Goal: Use online tool/utility: Utilize a website feature to perform a specific function

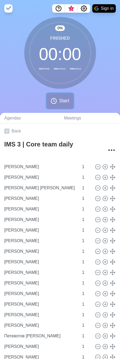
click at [52, 101] on icon at bounding box center [54, 101] width 6 height 6
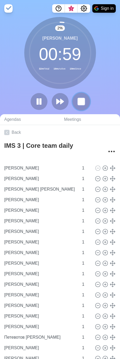
click at [80, 103] on rect at bounding box center [81, 101] width 7 height 7
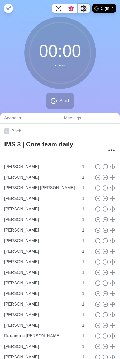
click at [82, 5] on icon "Settings" at bounding box center [84, 8] width 6 height 6
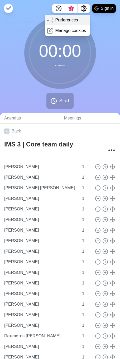
click at [71, 22] on p "Preferences" at bounding box center [67, 20] width 23 height 6
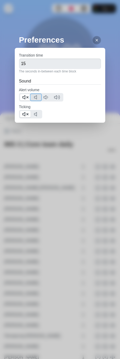
click at [36, 98] on icon at bounding box center [37, 97] width 6 height 6
click at [27, 97] on line at bounding box center [28, 97] width 2 height 2
click at [36, 111] on icon at bounding box center [37, 114] width 6 height 6
click at [29, 114] on button at bounding box center [25, 114] width 11 height 6
click at [95, 39] on icon at bounding box center [97, 40] width 4 height 4
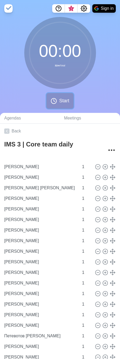
click at [54, 100] on icon at bounding box center [54, 101] width 6 height 6
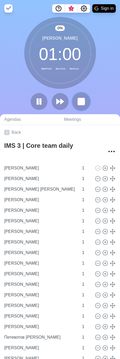
click at [80, 102] on rect at bounding box center [81, 101] width 7 height 7
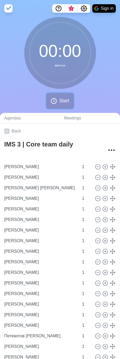
click at [56, 96] on button "Start" at bounding box center [60, 101] width 27 height 16
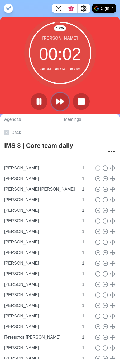
click at [64, 99] on icon at bounding box center [60, 101] width 9 height 9
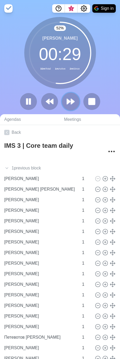
click at [67, 103] on polygon at bounding box center [68, 101] width 3 height 5
click at [67, 102] on polygon at bounding box center [68, 101] width 3 height 5
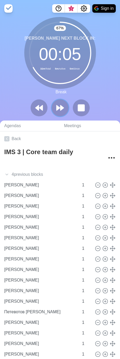
drag, startPoint x: 59, startPoint y: 108, endPoint x: 107, endPoint y: 109, distance: 47.3
click at [59, 108] on polygon at bounding box center [58, 107] width 3 height 5
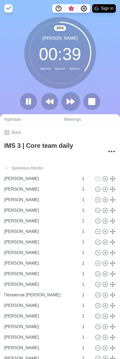
click at [67, 100] on icon at bounding box center [70, 101] width 9 height 9
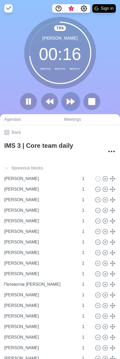
click at [72, 102] on polygon at bounding box center [72, 101] width 3 height 5
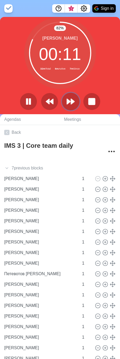
click at [75, 101] on icon at bounding box center [70, 101] width 9 height 9
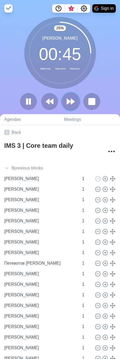
click at [74, 103] on icon at bounding box center [70, 101] width 9 height 9
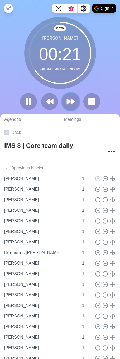
click at [70, 103] on polygon at bounding box center [68, 101] width 3 height 5
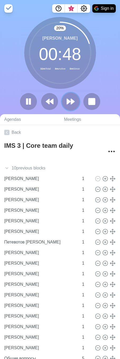
click at [77, 99] on button at bounding box center [71, 102] width 18 height 18
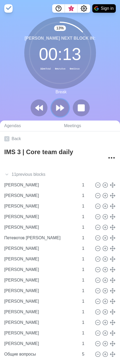
click at [62, 104] on icon at bounding box center [60, 107] width 9 height 9
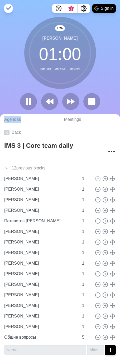
click at [62, 105] on div at bounding box center [60, 101] width 85 height 17
click at [65, 103] on button at bounding box center [71, 102] width 18 height 18
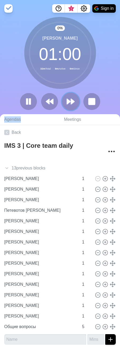
click at [69, 100] on polygon at bounding box center [68, 101] width 3 height 5
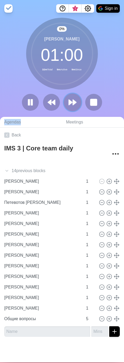
click at [69, 100] on icon at bounding box center [72, 102] width 9 height 9
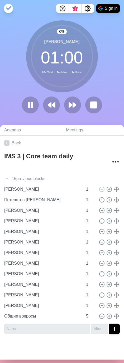
click at [98, 82] on div "0 % [PERSON_NAME] 01 : 00 32m Total 9m Active 9m Since" at bounding box center [62, 68] width 124 height 97
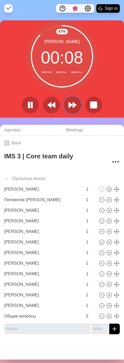
click at [68, 100] on button at bounding box center [73, 105] width 18 height 18
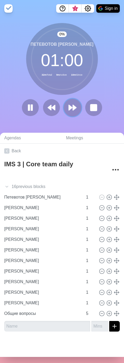
click at [71, 104] on icon at bounding box center [72, 107] width 9 height 9
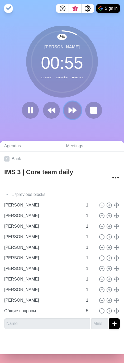
click at [71, 107] on icon at bounding box center [72, 110] width 9 height 9
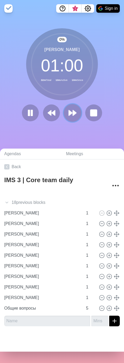
click at [71, 108] on button at bounding box center [73, 113] width 18 height 18
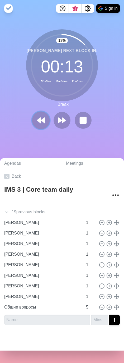
click at [41, 116] on button at bounding box center [41, 121] width 18 height 18
click at [39, 126] on button at bounding box center [41, 121] width 18 height 18
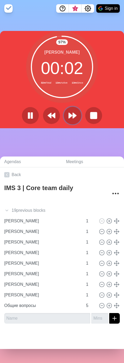
click at [69, 115] on polygon at bounding box center [70, 115] width 3 height 5
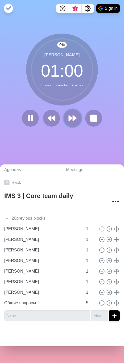
click at [68, 115] on icon at bounding box center [72, 118] width 9 height 9
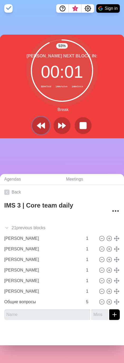
click at [36, 121] on button at bounding box center [41, 126] width 18 height 18
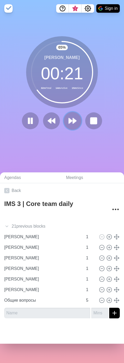
click at [78, 122] on button at bounding box center [73, 121] width 18 height 18
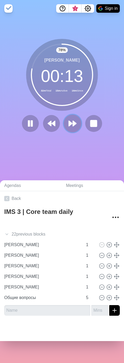
click at [73, 125] on polygon at bounding box center [74, 123] width 3 height 5
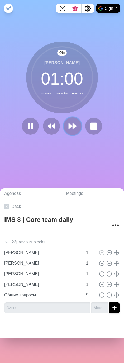
click at [73, 125] on polygon at bounding box center [74, 125] width 3 height 5
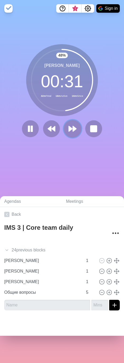
click at [75, 132] on icon at bounding box center [72, 128] width 9 height 9
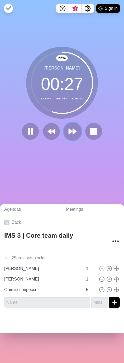
click at [75, 132] on button at bounding box center [73, 132] width 18 height 18
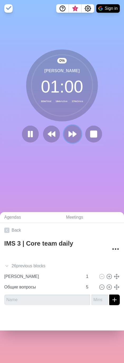
click at [74, 132] on icon at bounding box center [72, 134] width 9 height 9
